Goal: Information Seeking & Learning: Learn about a topic

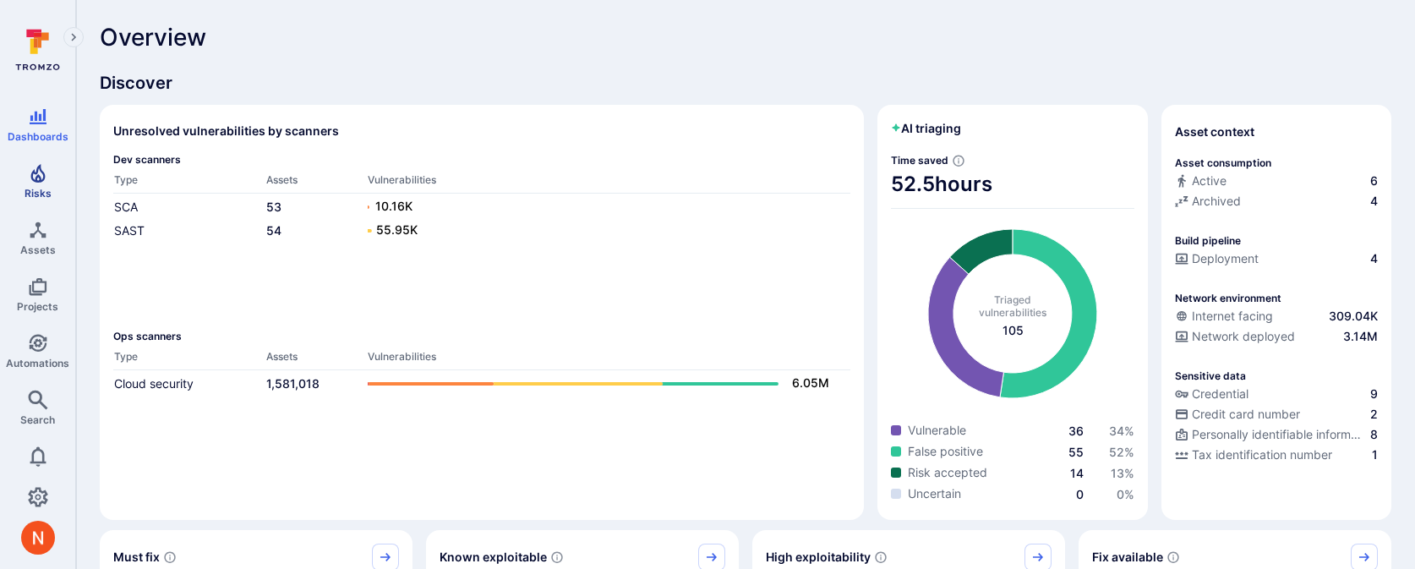
click at [35, 187] on span "Risks" at bounding box center [38, 193] width 27 height 13
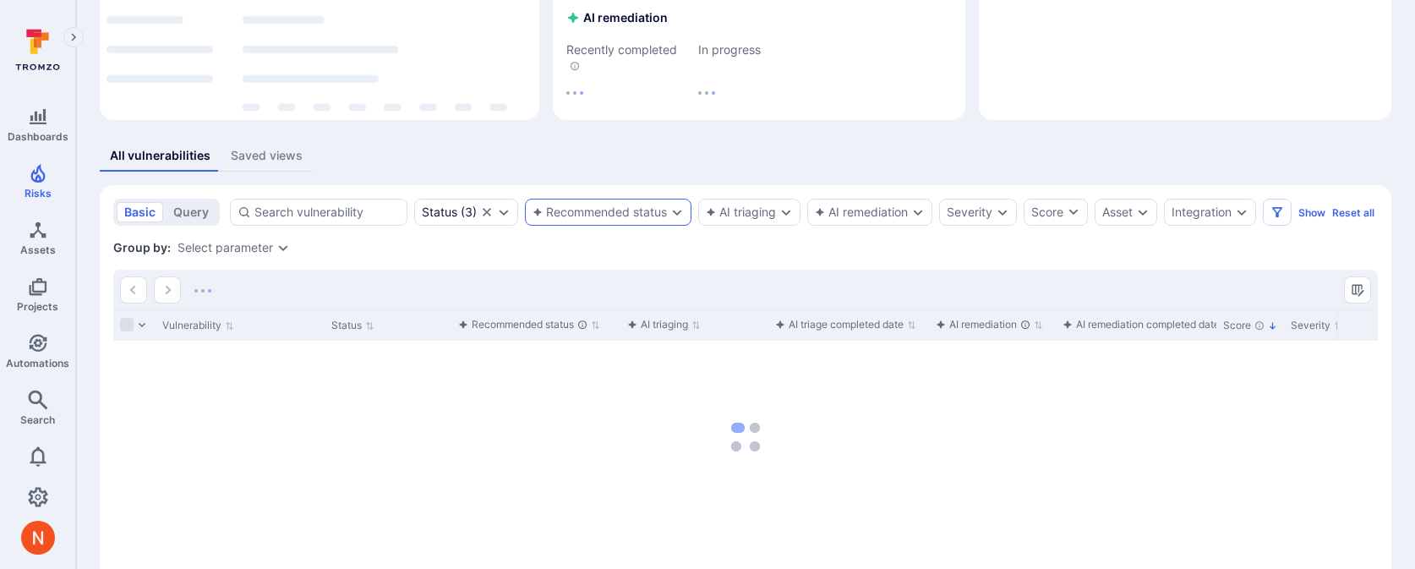
scroll to position [267, 0]
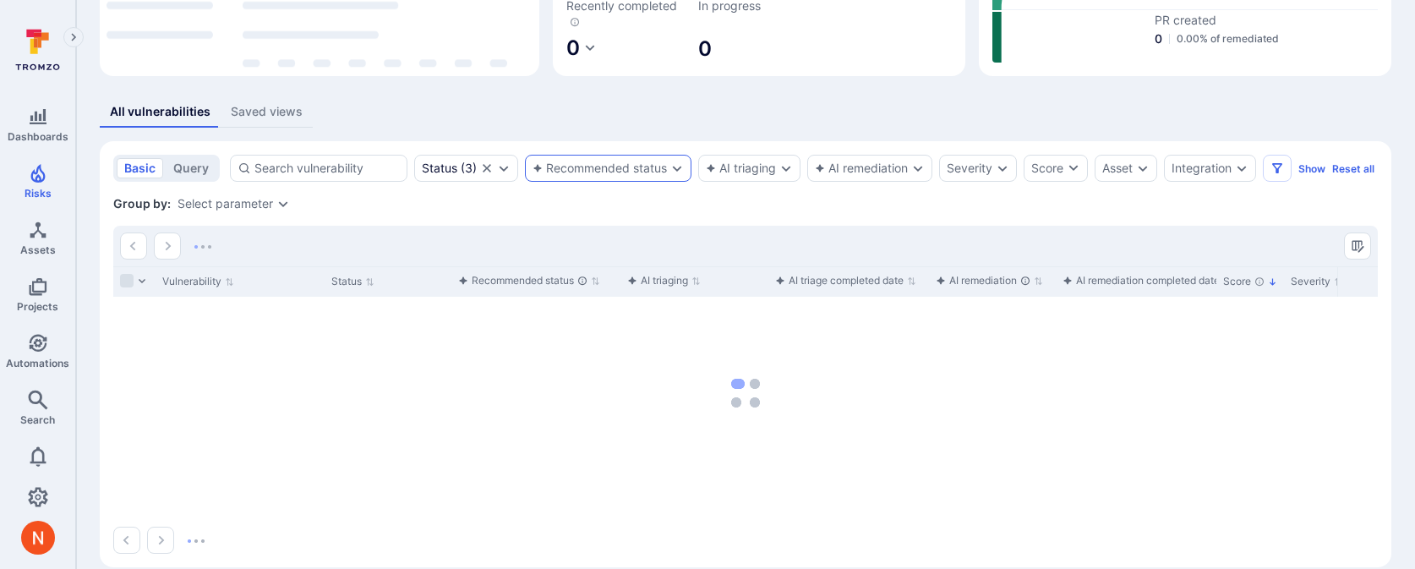
click at [657, 161] on div "Recommended status" at bounding box center [599, 168] width 134 height 14
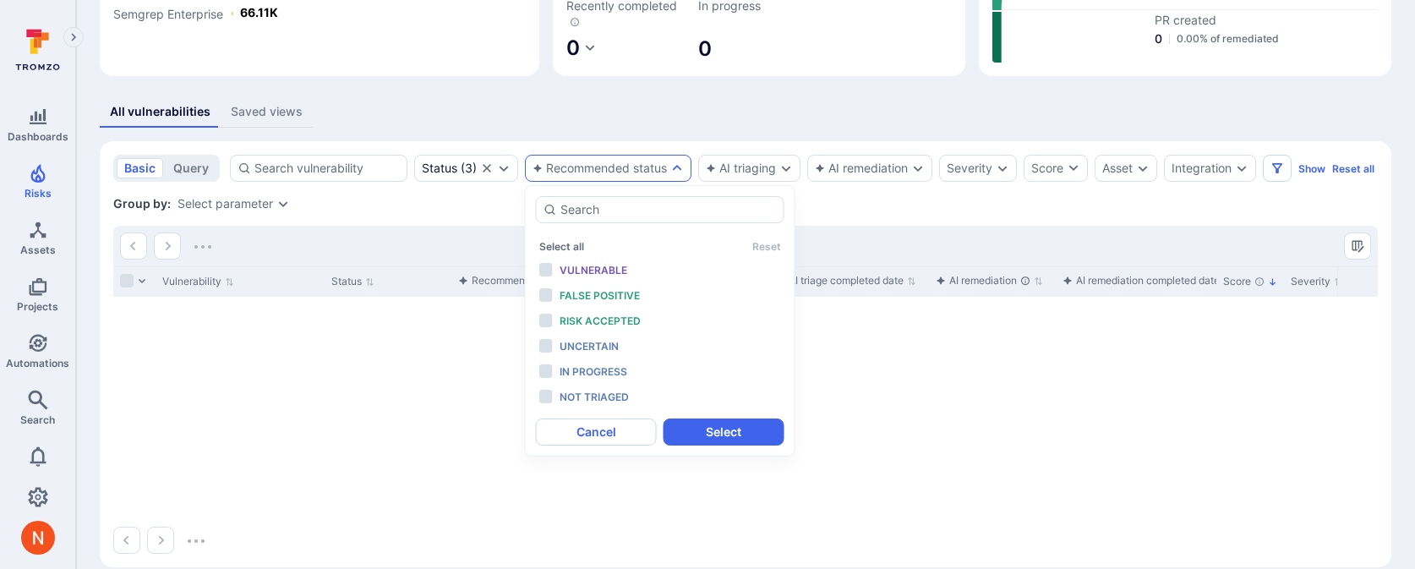
click at [593, 263] on div "Vulnerable" at bounding box center [628, 270] width 139 height 19
click at [598, 291] on span "False positive" at bounding box center [599, 295] width 80 height 13
click at [603, 319] on span "Risk accepted" at bounding box center [599, 320] width 81 height 13
click at [727, 438] on button "Select" at bounding box center [723, 431] width 121 height 27
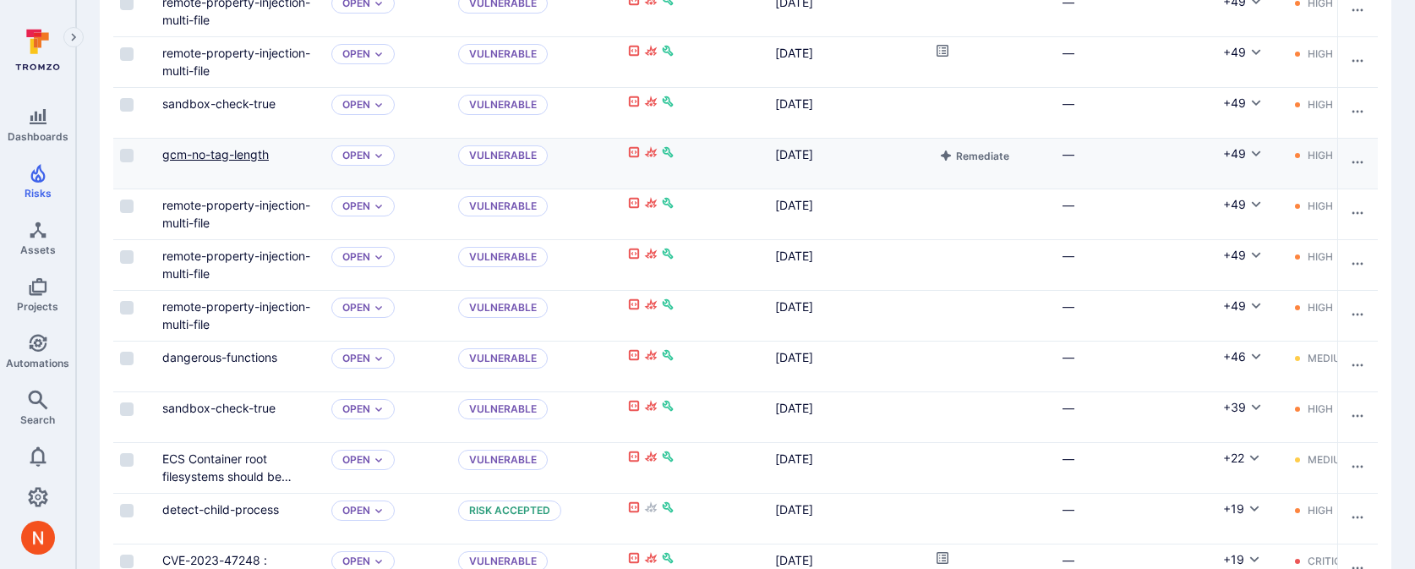
click at [224, 150] on link "gcm-no-tag-length" at bounding box center [215, 154] width 106 height 14
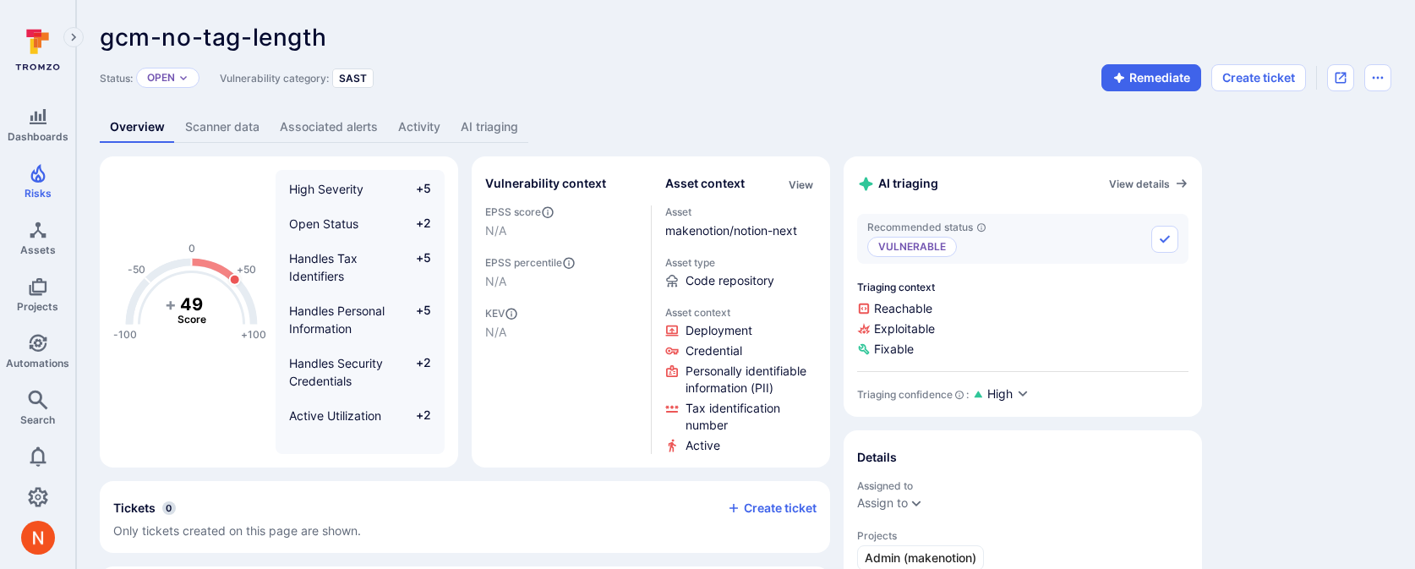
click at [483, 132] on link "AI triaging" at bounding box center [489, 127] width 78 height 31
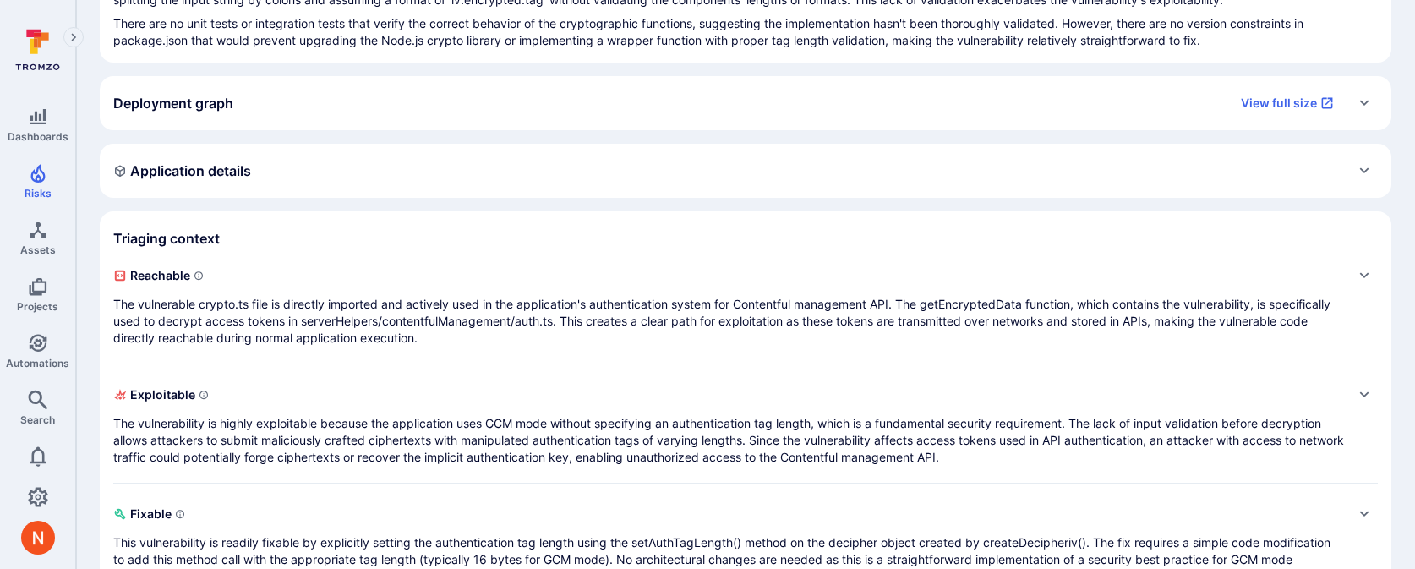
scroll to position [354, 0]
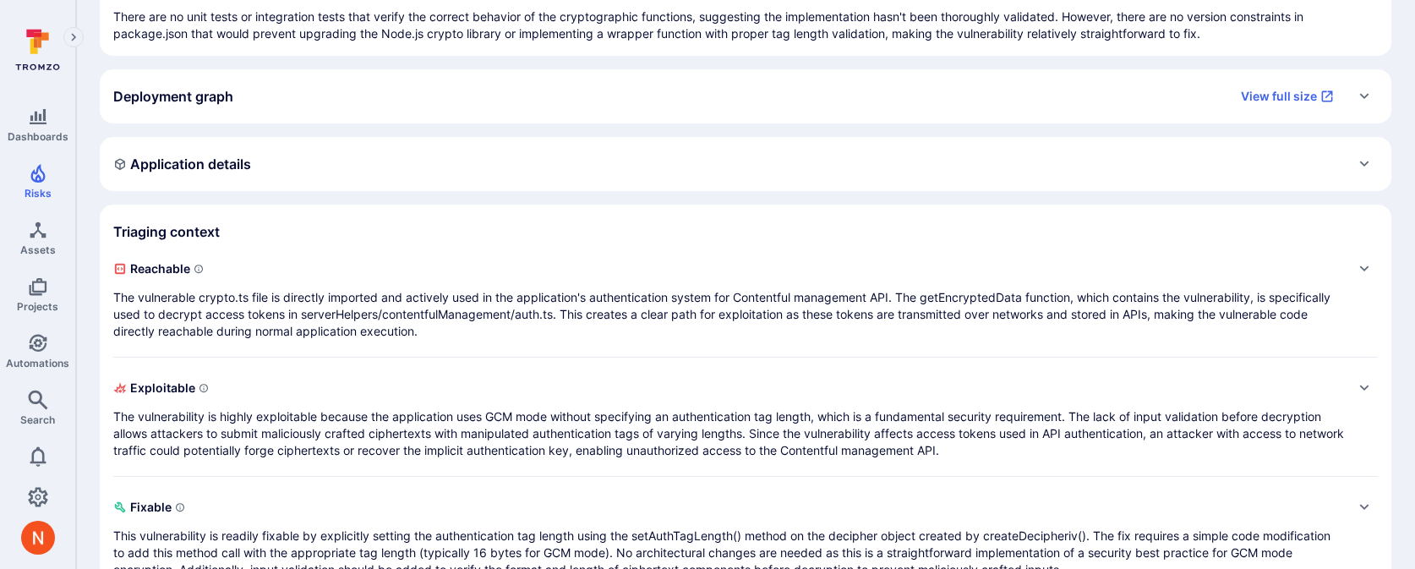
click at [476, 308] on p "The vulnerable crypto.ts file is directly imported and actively used in the app…" at bounding box center [728, 314] width 1230 height 51
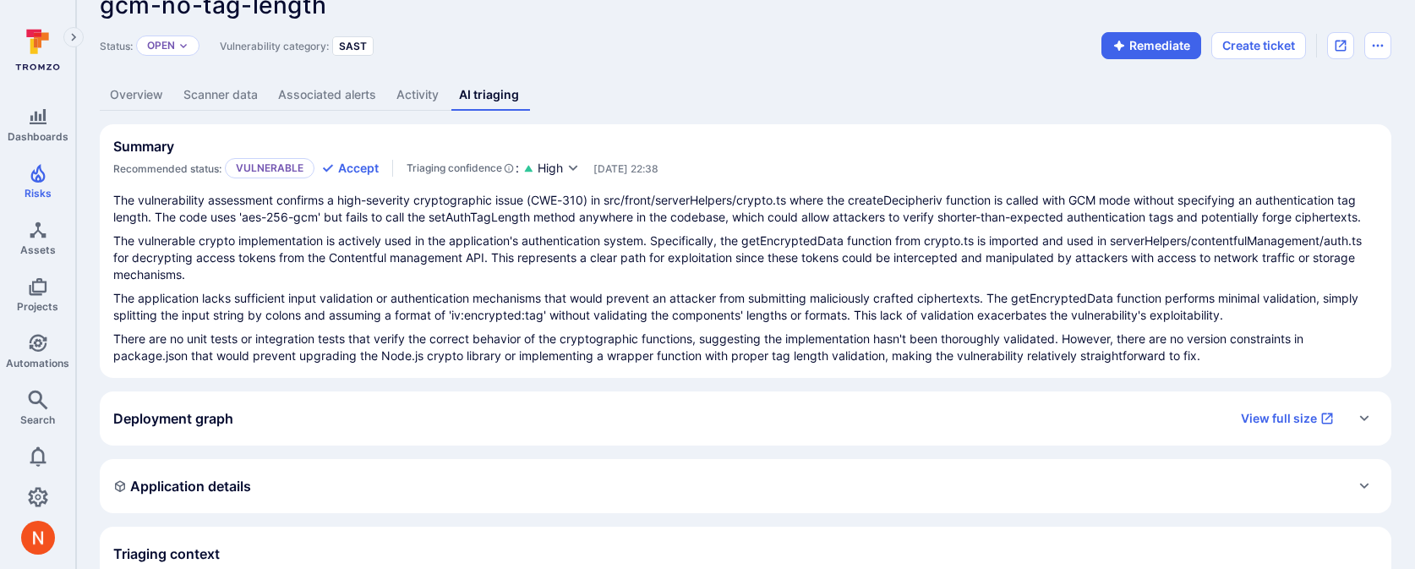
scroll to position [0, 0]
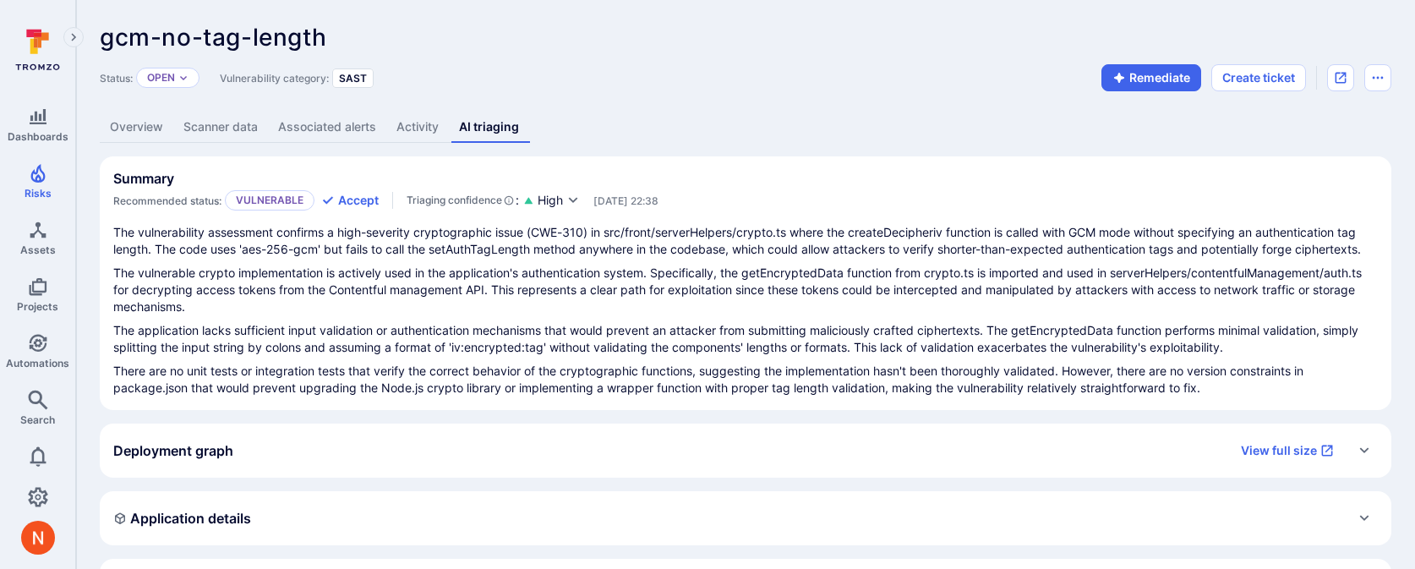
click at [218, 128] on link "Scanner data" at bounding box center [220, 127] width 95 height 31
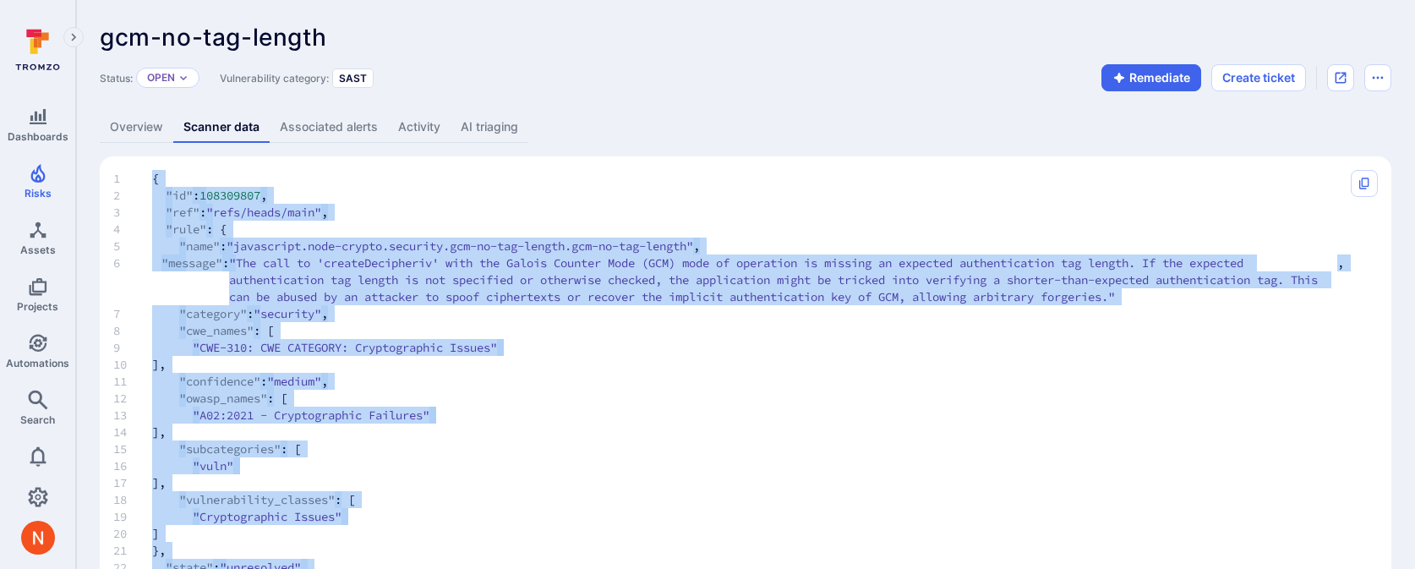
scroll to position [838, 0]
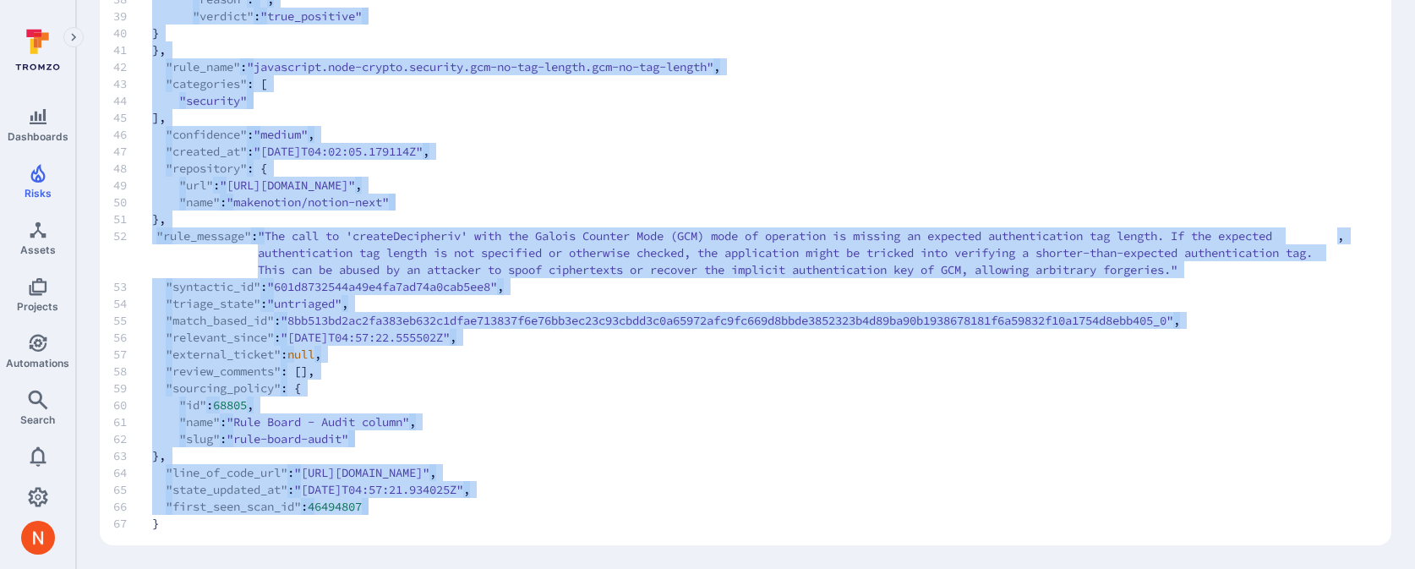
drag, startPoint x: 152, startPoint y: 176, endPoint x: 155, endPoint y: 528, distance: 352.4
click at [155, 528] on span "67 }" at bounding box center [728, 523] width 1230 height 17
drag, startPoint x: 154, startPoint y: 176, endPoint x: 156, endPoint y: 528, distance: 352.4
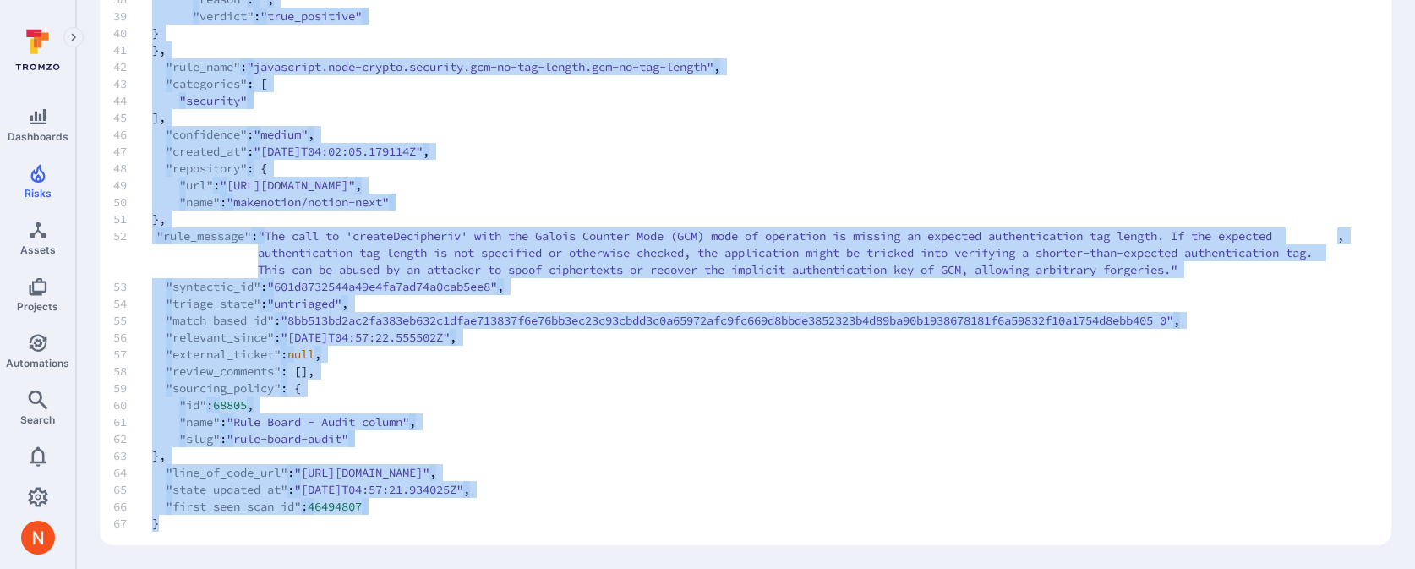
copy code "{ 2 "id" : 108309807 , 3 "ref" : "refs/heads/main" , 4 "rule" : { 5 "name" : "j…"
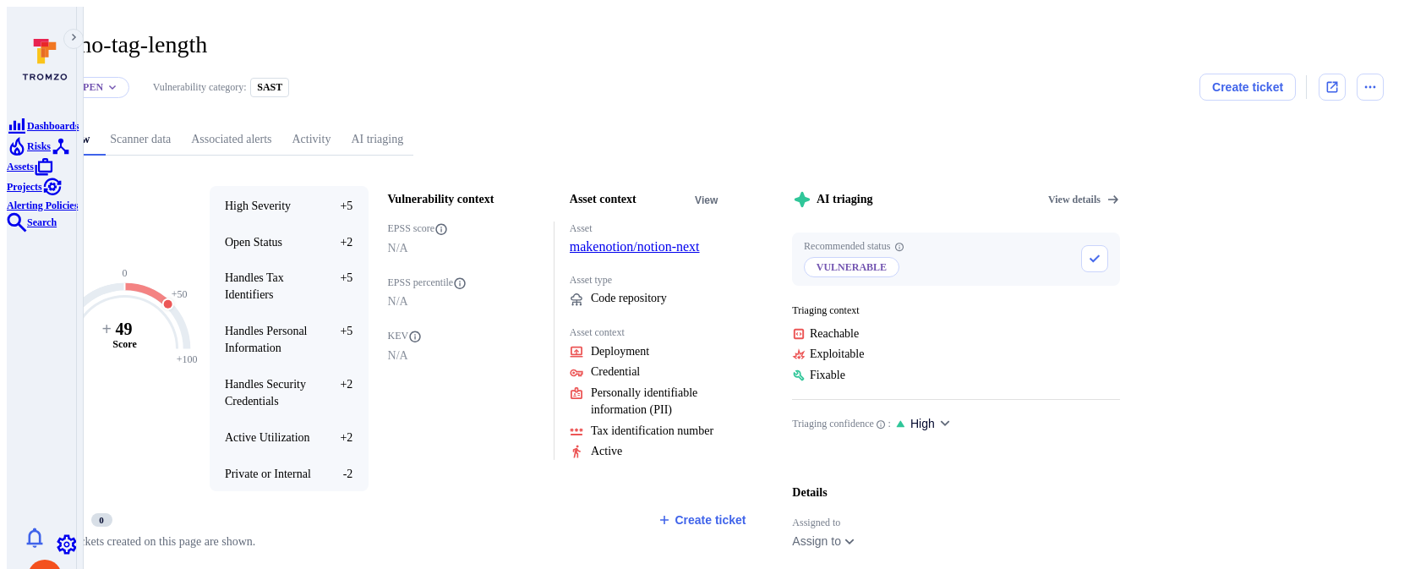
click at [413, 132] on link "AI triaging" at bounding box center [377, 139] width 73 height 31
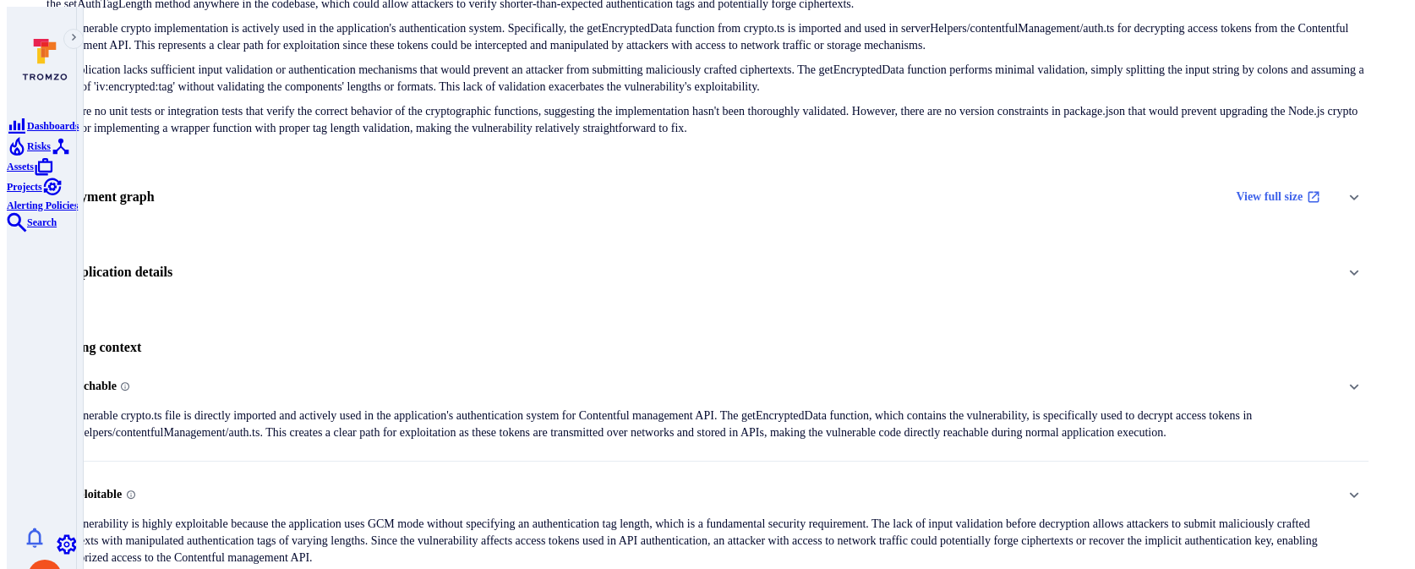
scroll to position [346, 0]
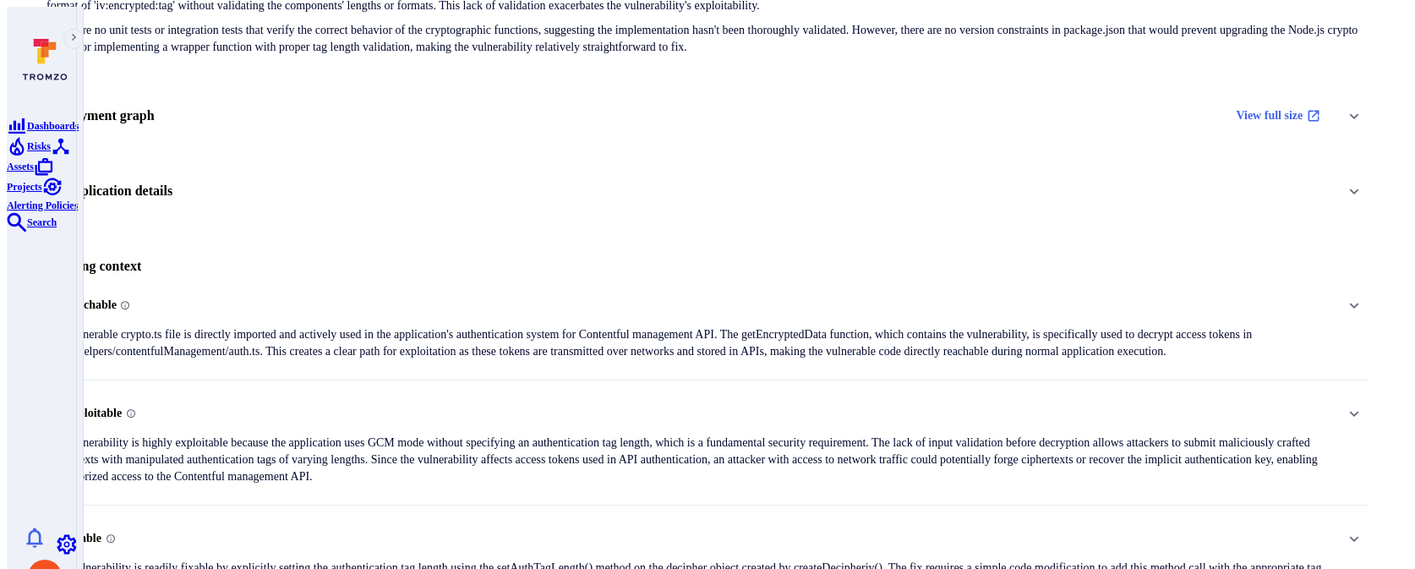
click at [412, 177] on div "Application details" at bounding box center [707, 191] width 1322 height 29
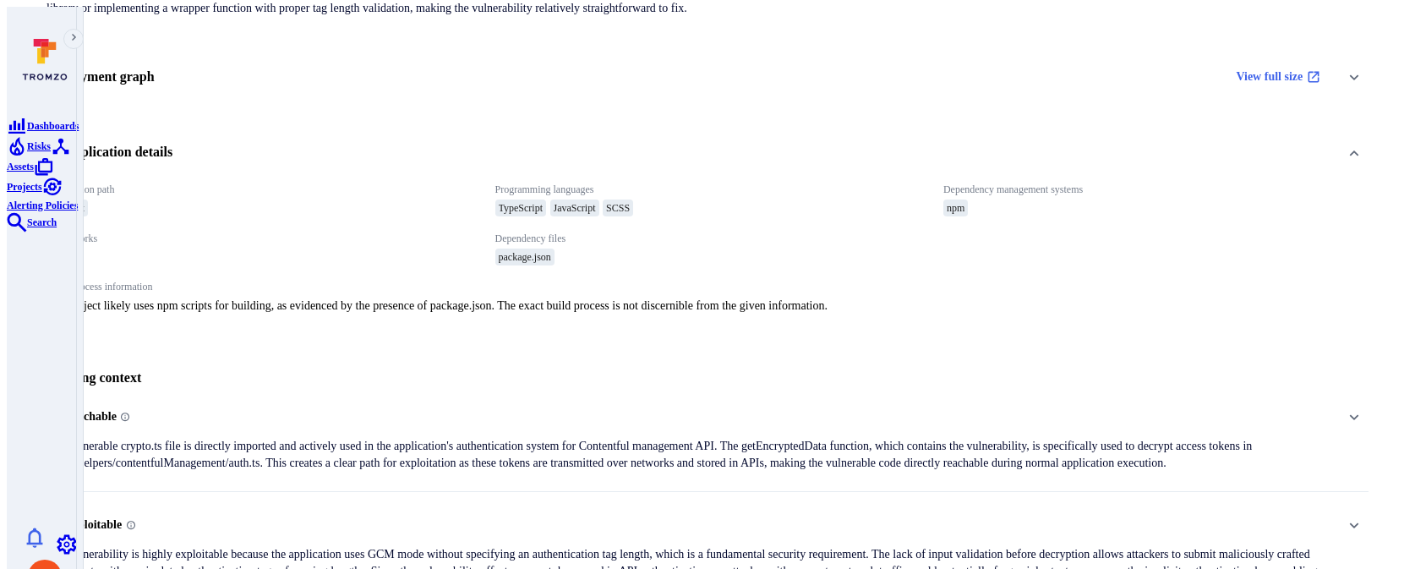
scroll to position [424, 0]
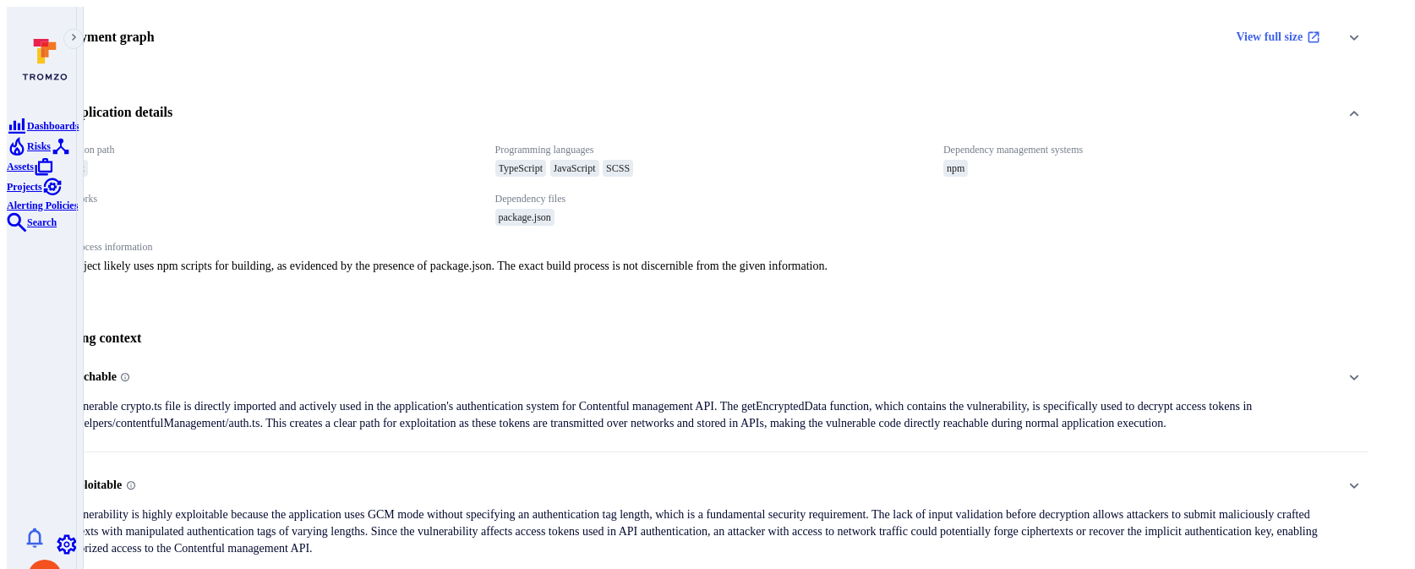
click at [429, 398] on p "The vulnerable crypto.ts file is directly imported and actively used in the app…" at bounding box center [688, 415] width 1285 height 34
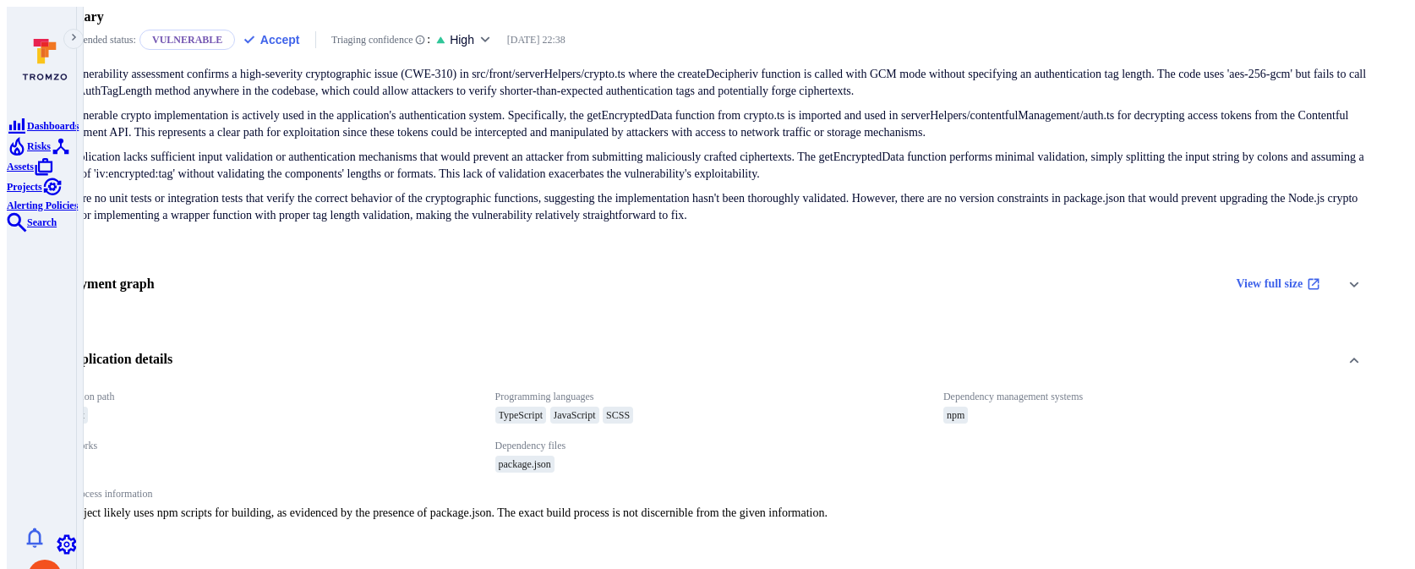
scroll to position [0, 0]
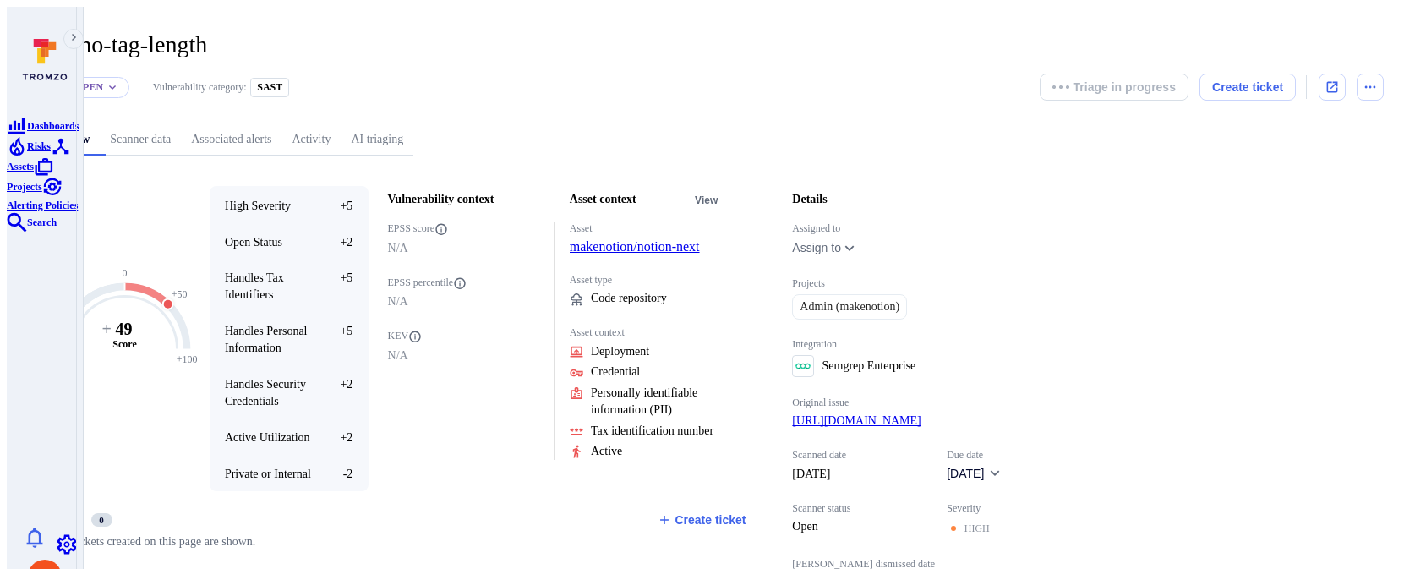
click at [413, 128] on link "AI triaging" at bounding box center [377, 139] width 73 height 31
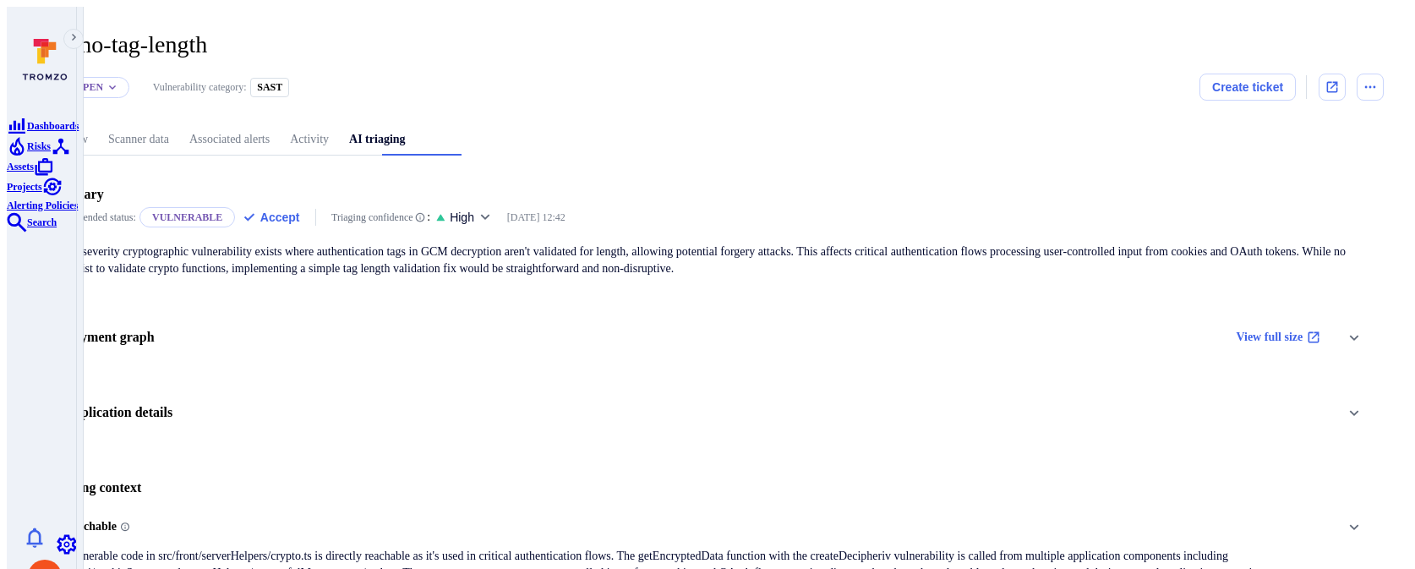
click at [767, 399] on div "Application details" at bounding box center [707, 413] width 1322 height 29
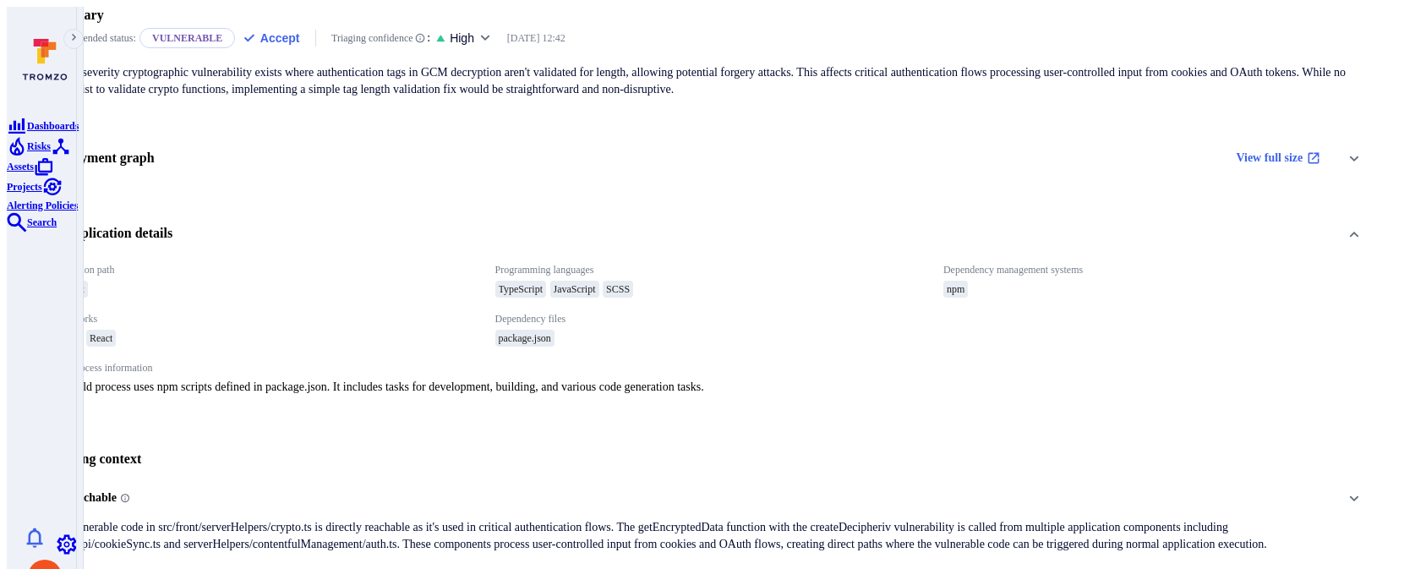
scroll to position [380, 0]
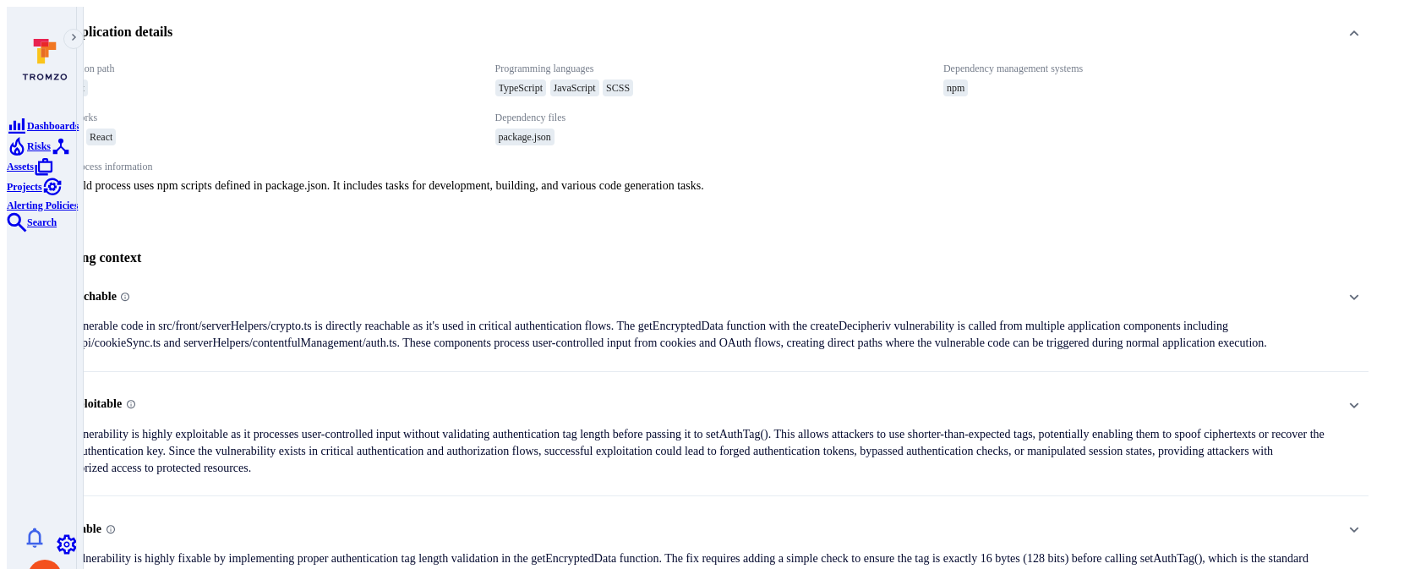
click at [717, 318] on p "The vulnerable code in src/front/serverHelpers/crypto.ts is directly reachable …" at bounding box center [688, 335] width 1285 height 34
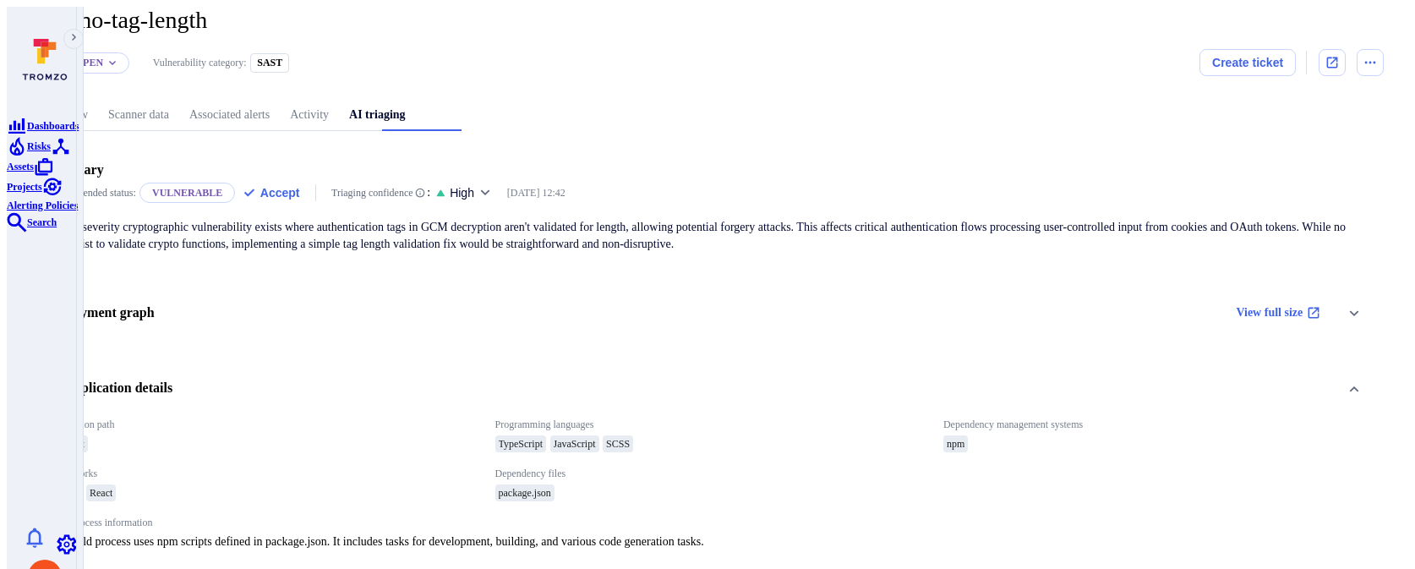
scroll to position [0, 0]
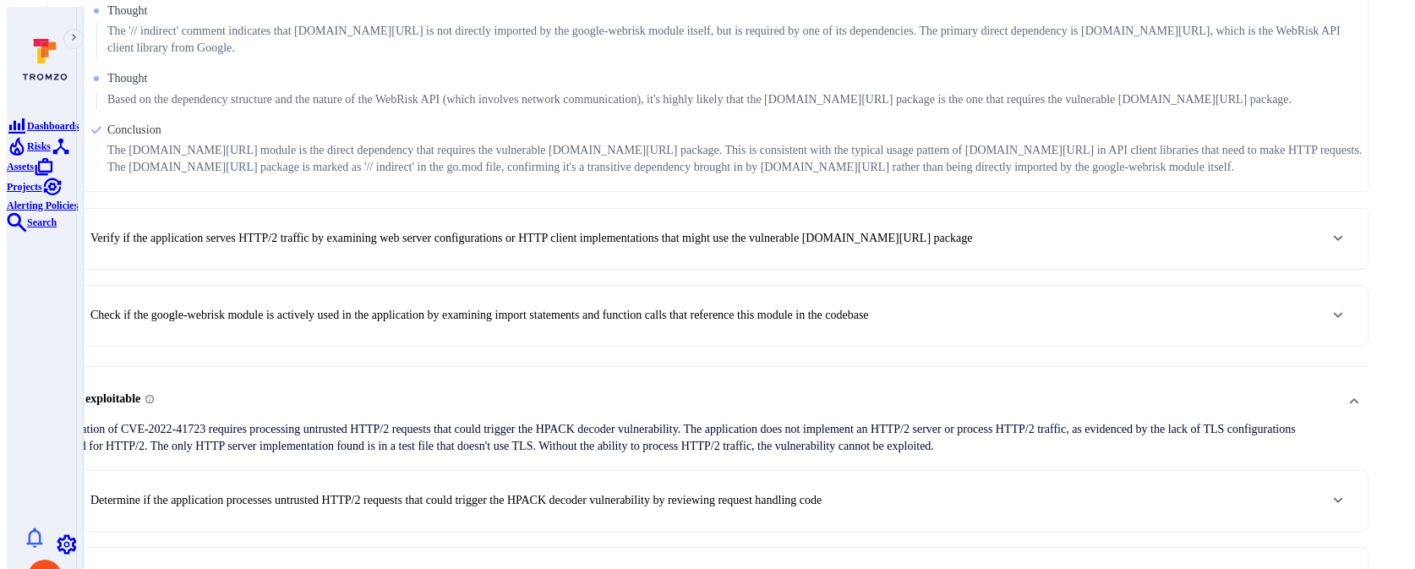
scroll to position [976, 0]
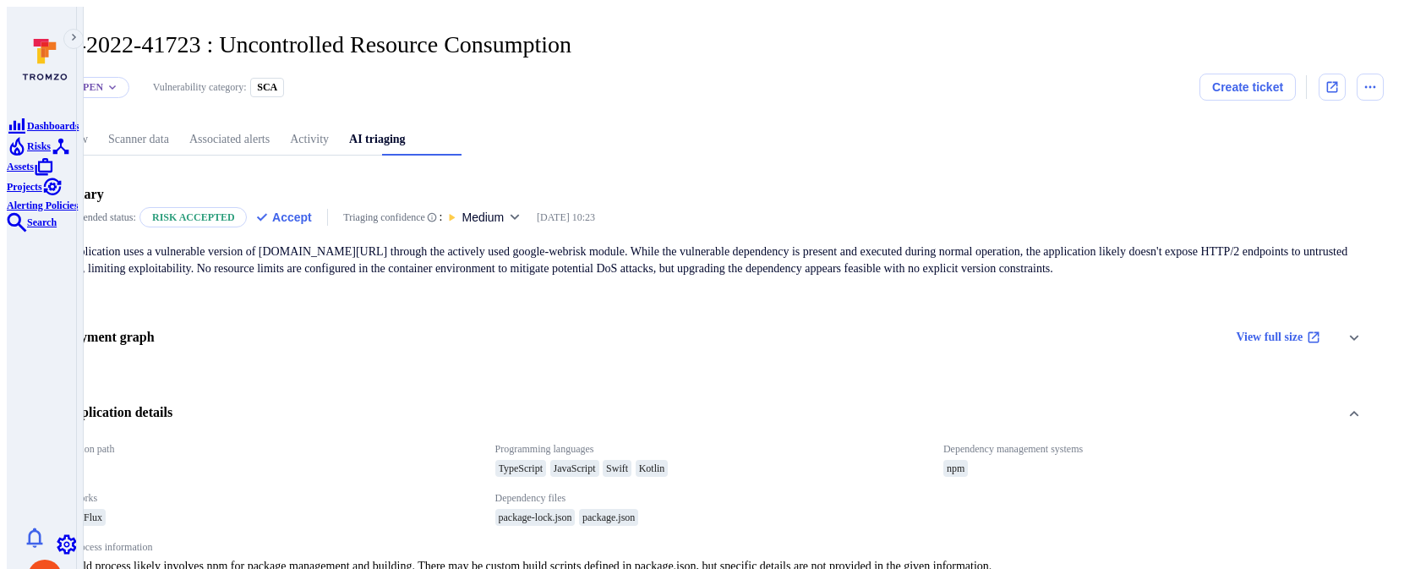
scroll to position [12, 0]
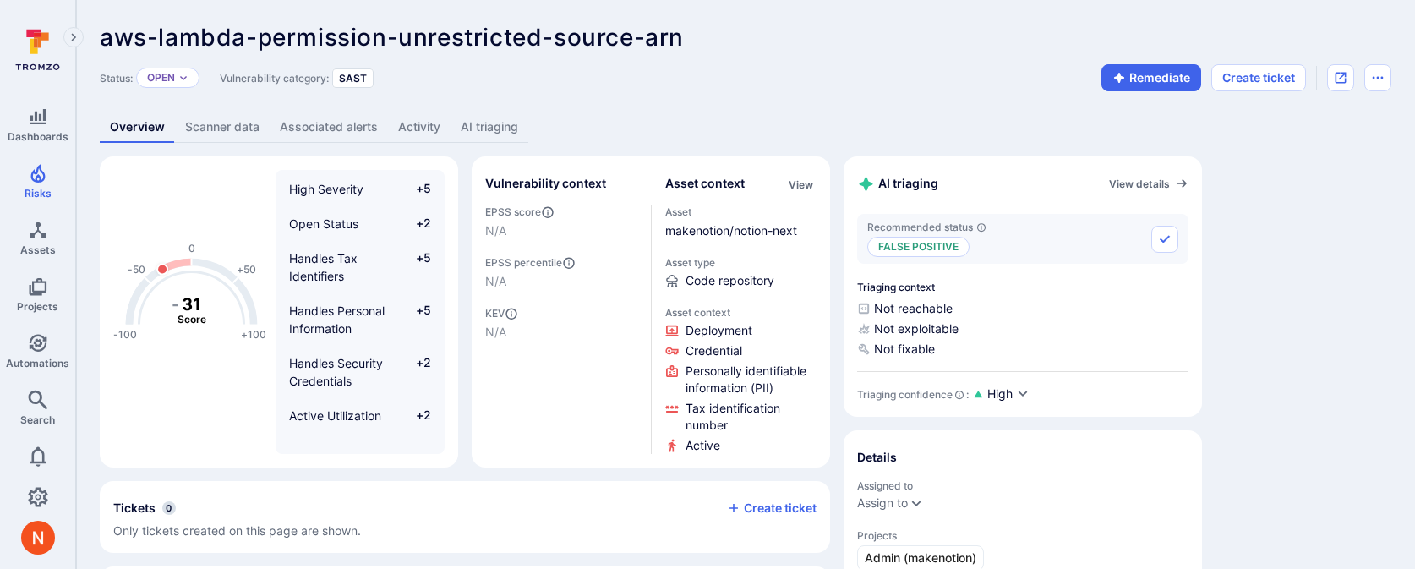
click at [505, 126] on link "AI triaging" at bounding box center [489, 127] width 78 height 31
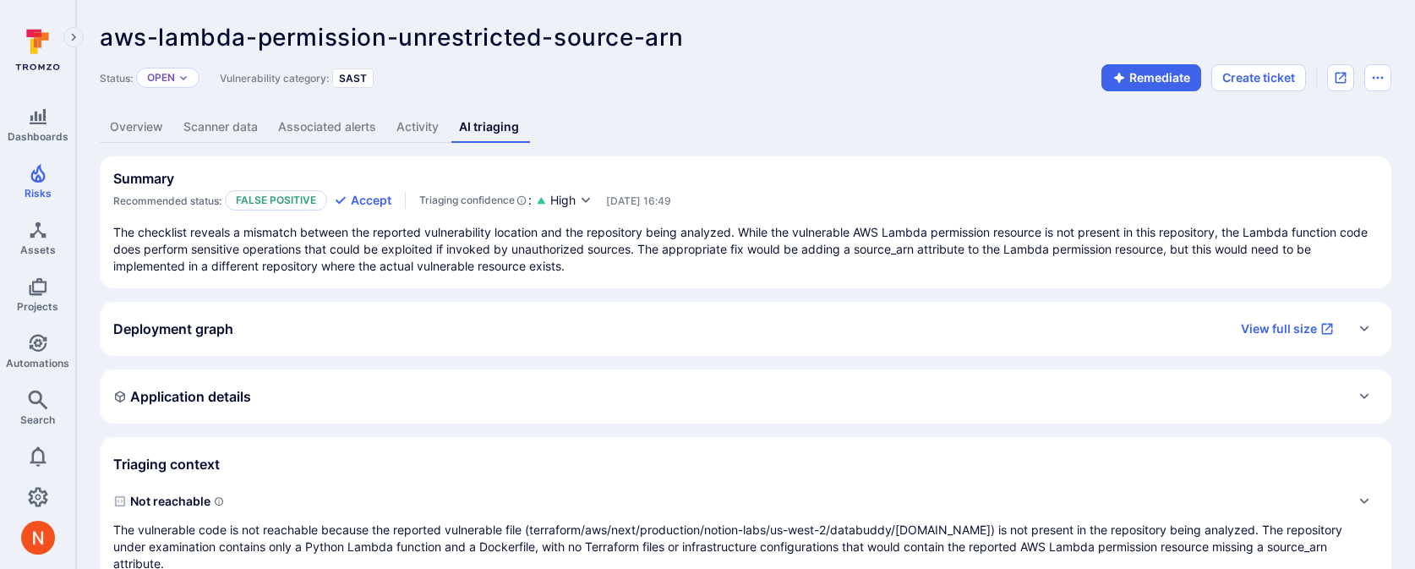
click at [155, 133] on link "Overview" at bounding box center [137, 127] width 74 height 31
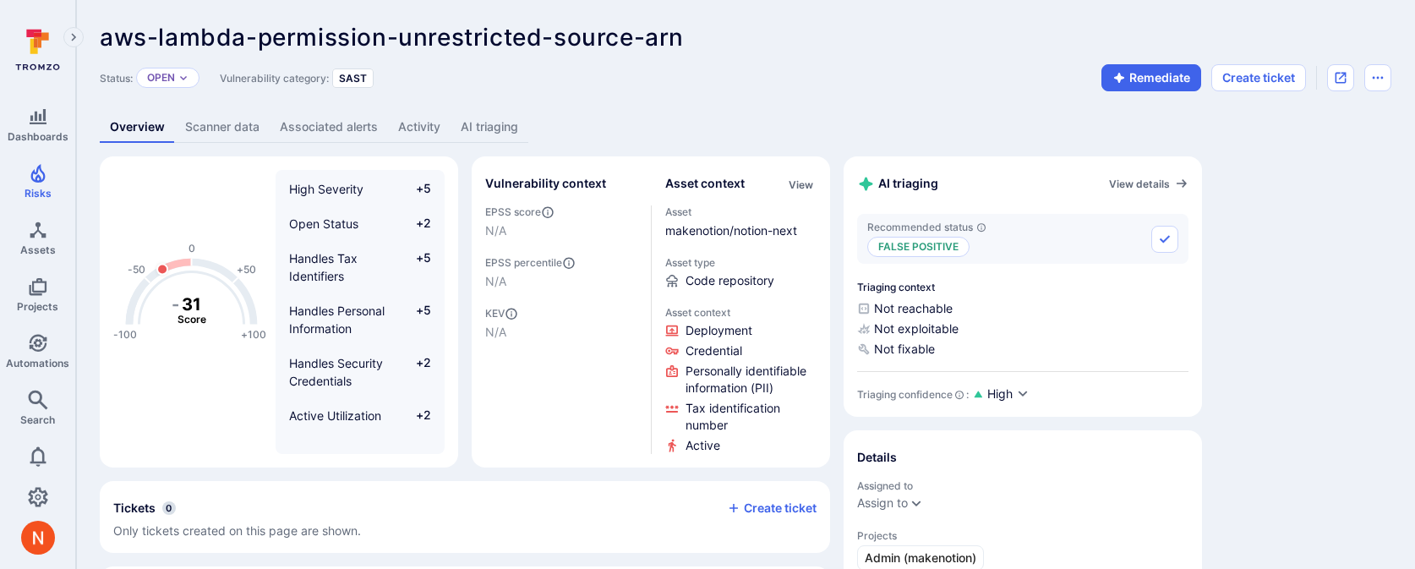
click at [516, 132] on link "AI triaging" at bounding box center [489, 127] width 78 height 31
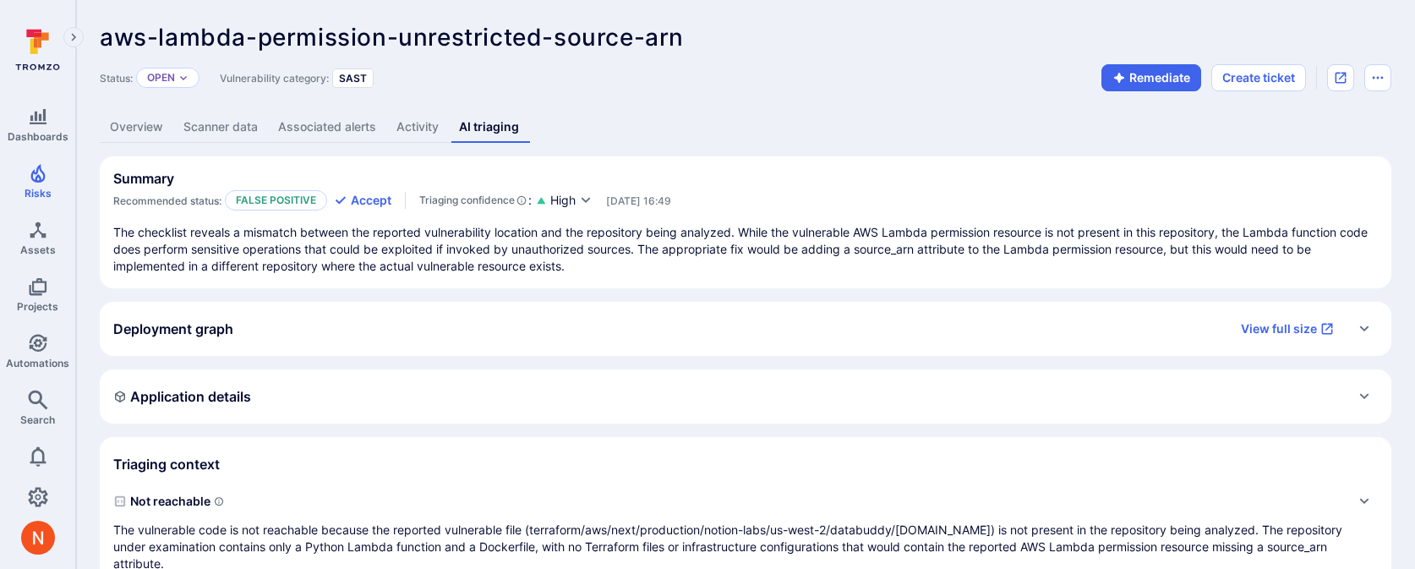
click at [823, 122] on div "Overview Scanner data Associated alerts Activity AI triaging" at bounding box center [745, 127] width 1291 height 31
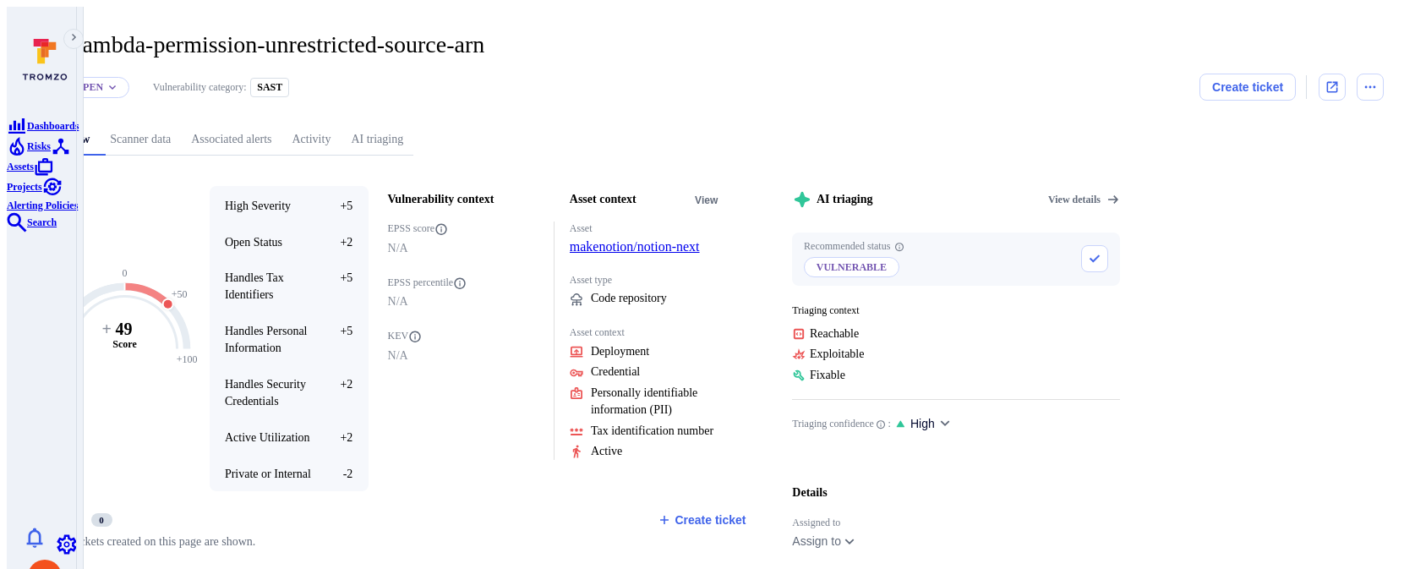
click at [413, 130] on link "AI triaging" at bounding box center [377, 139] width 73 height 31
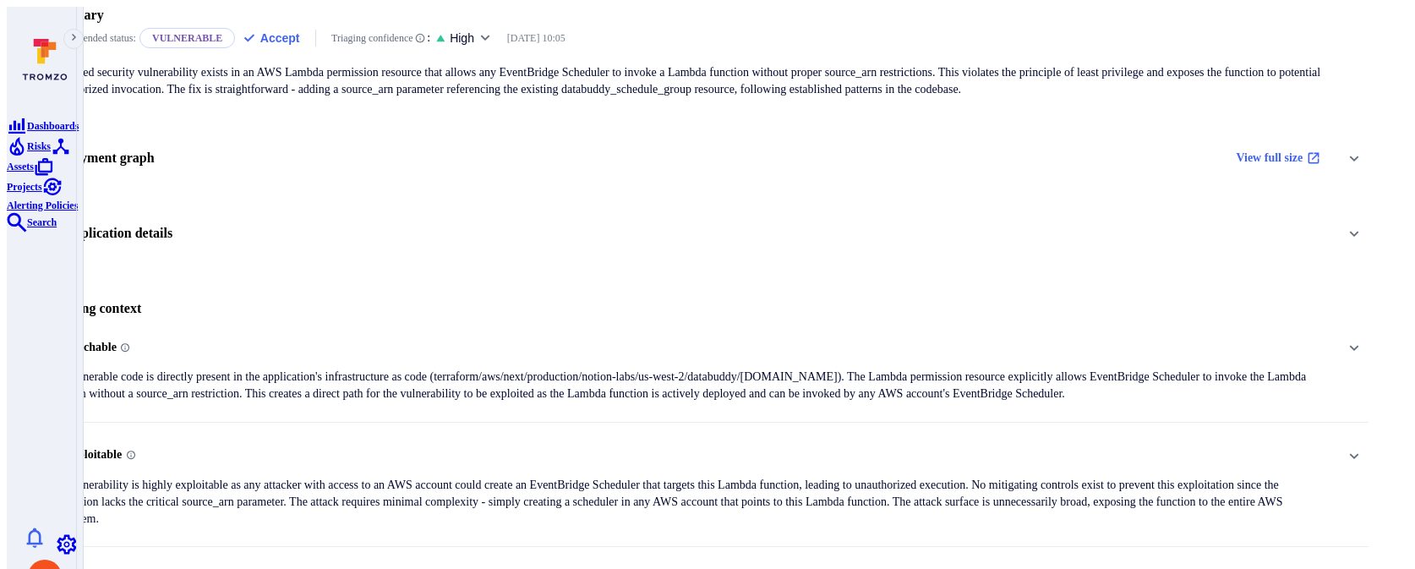
scroll to position [290, 0]
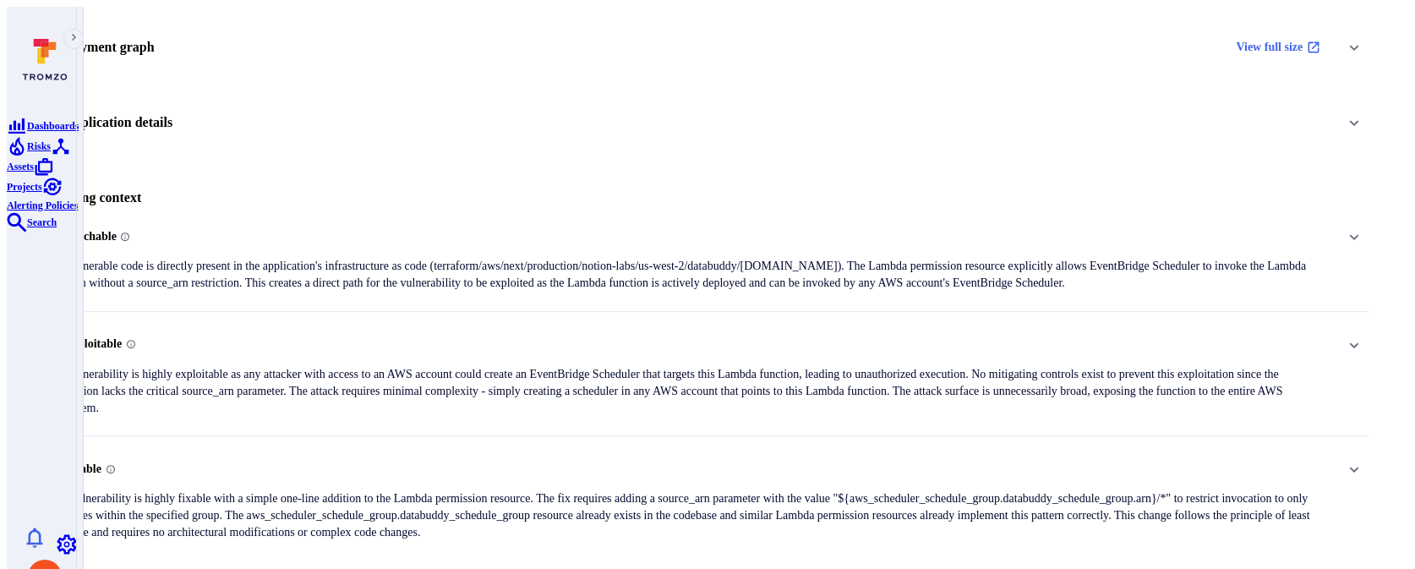
click at [564, 258] on p "The vulnerable code is directly present in the application's infrastructure as …" at bounding box center [688, 275] width 1285 height 34
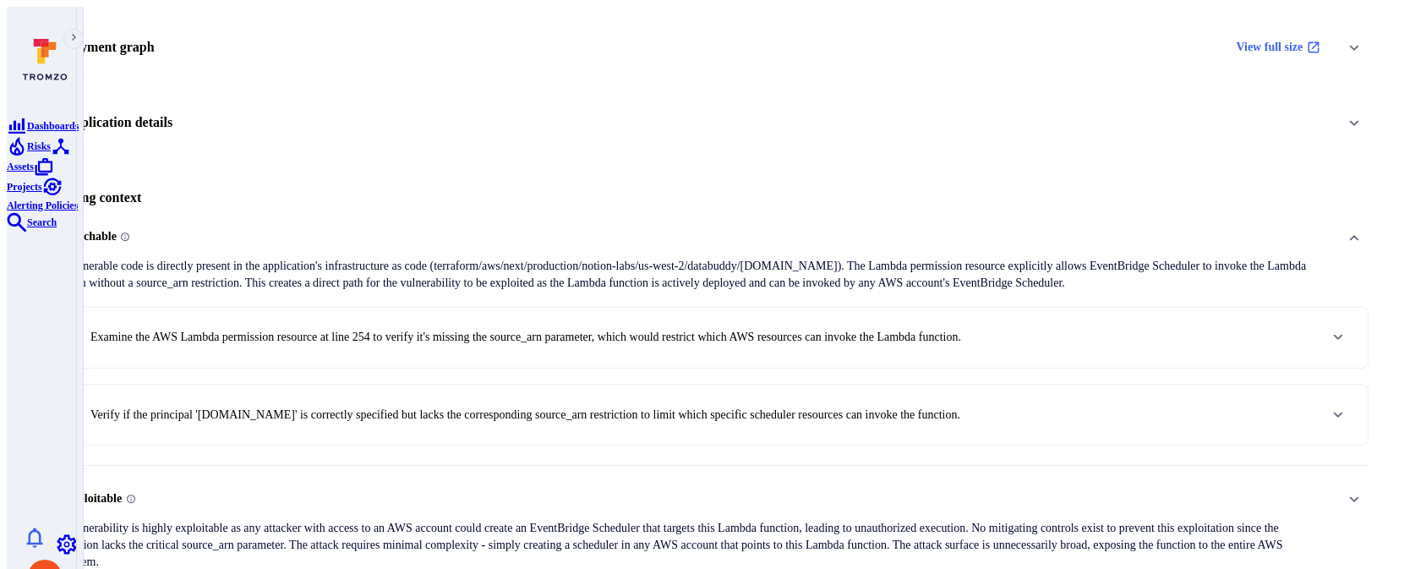
click at [564, 323] on div "1 . Examine the AWS Lambda permission resource at line 254 to verify it's missi…" at bounding box center [512, 337] width 898 height 29
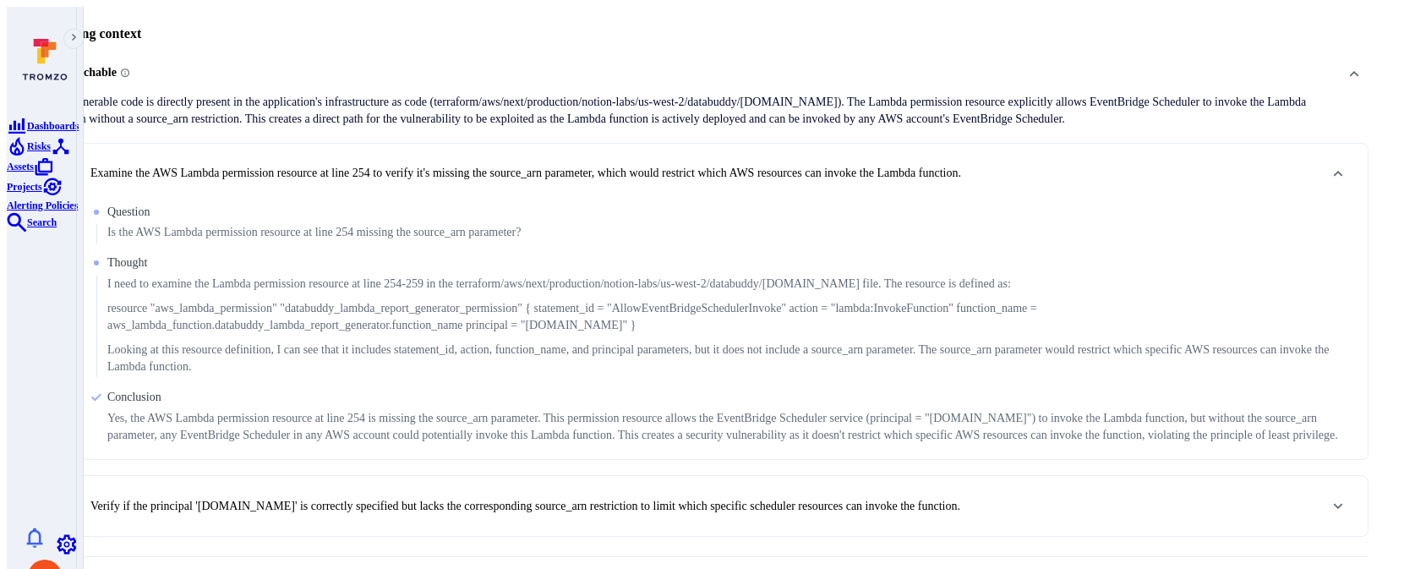
scroll to position [553, 0]
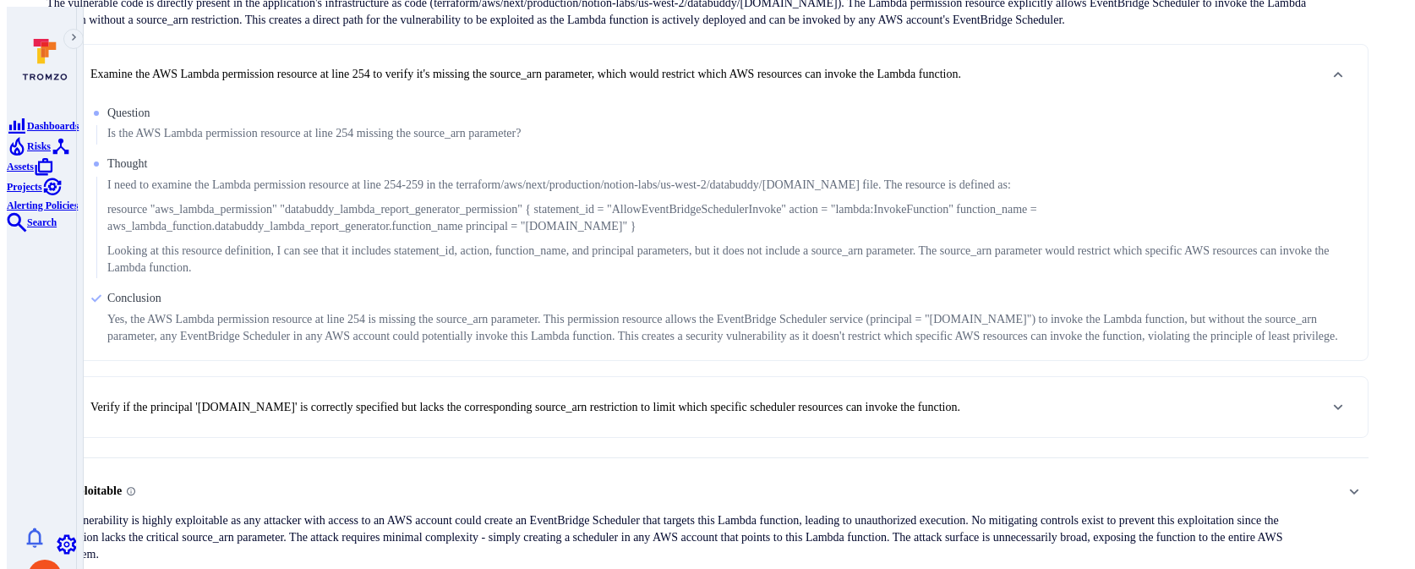
click at [559, 407] on div "2 . Verify if the principal '[DOMAIN_NAME]' is correctly specified but lacks th…" at bounding box center [511, 407] width 897 height 29
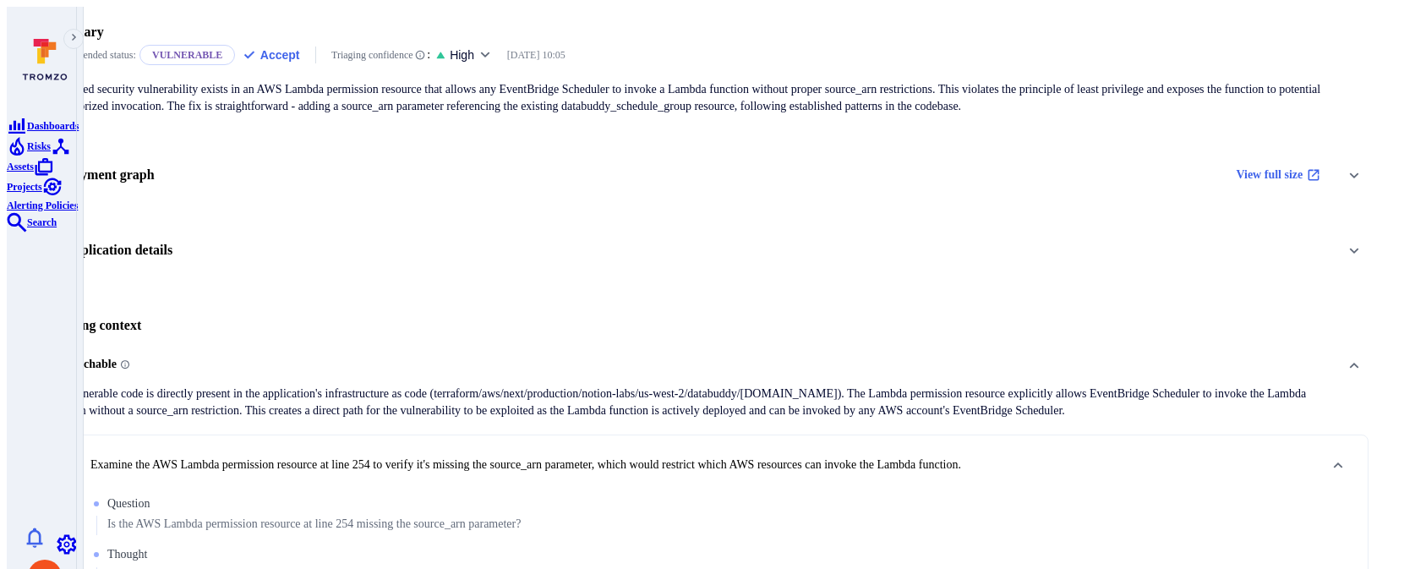
scroll to position [0, 0]
